Goal: Entertainment & Leisure: Consume media (video, audio)

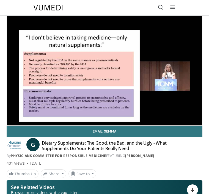
click at [196, 126] on span "Video Player" at bounding box center [196, 131] width 11 height 11
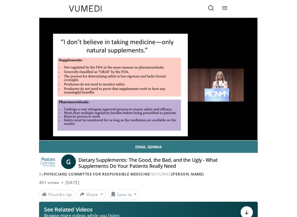
scroll to position [5, 0]
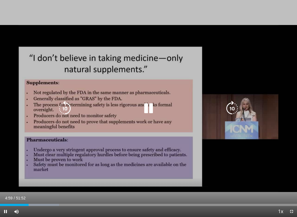
click at [155, 109] on icon "Video Player" at bounding box center [148, 108] width 15 height 15
click at [149, 113] on icon "Video Player" at bounding box center [148, 108] width 15 height 15
click at [151, 111] on icon "Video Player" at bounding box center [148, 108] width 15 height 15
click at [149, 105] on icon "Video Player" at bounding box center [148, 108] width 15 height 15
click at [153, 114] on icon "Video Player" at bounding box center [148, 108] width 15 height 15
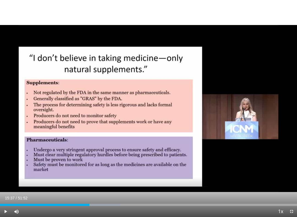
click at [208, 13] on div "10 seconds Tap to unmute" at bounding box center [148, 108] width 297 height 217
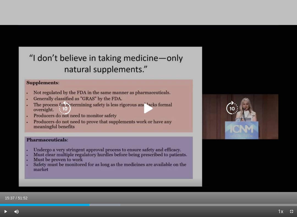
click at [149, 109] on icon "Video Player" at bounding box center [148, 108] width 15 height 15
click at [148, 111] on icon "Video Player" at bounding box center [148, 108] width 15 height 15
click at [144, 110] on icon "Video Player" at bounding box center [148, 108] width 15 height 15
click at [145, 113] on icon "Video Player" at bounding box center [148, 108] width 15 height 15
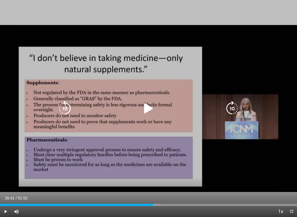
click at [148, 107] on icon "Video Player" at bounding box center [148, 108] width 15 height 15
